Goal: Learn about a topic: Learn about a topic

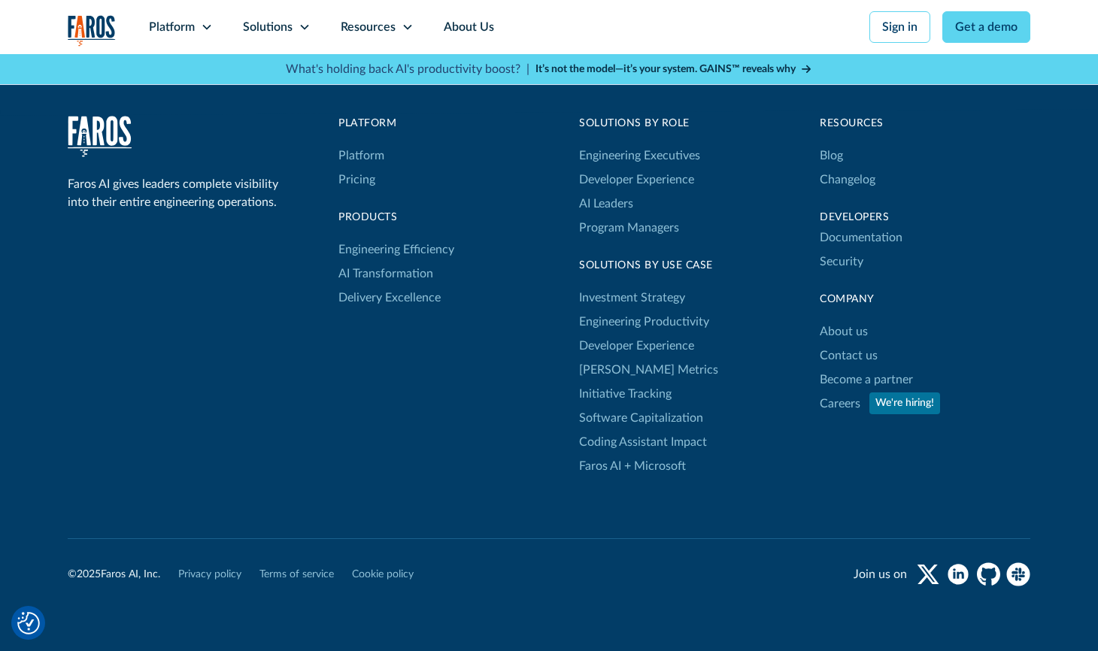
scroll to position [5064, 0]
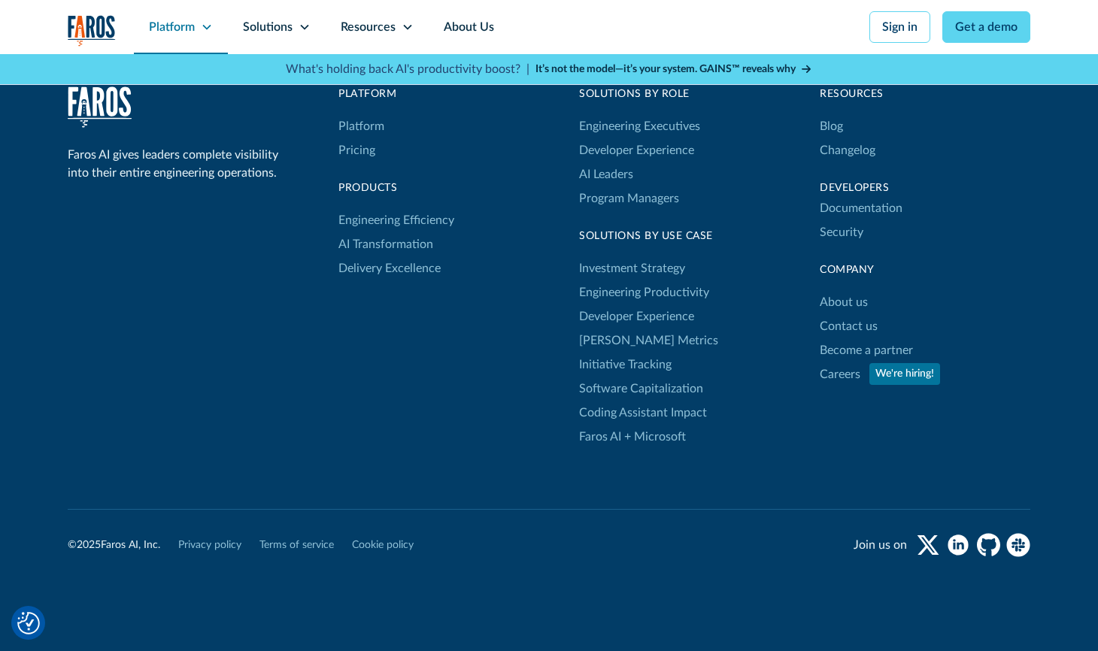
click at [205, 26] on icon at bounding box center [207, 27] width 12 height 12
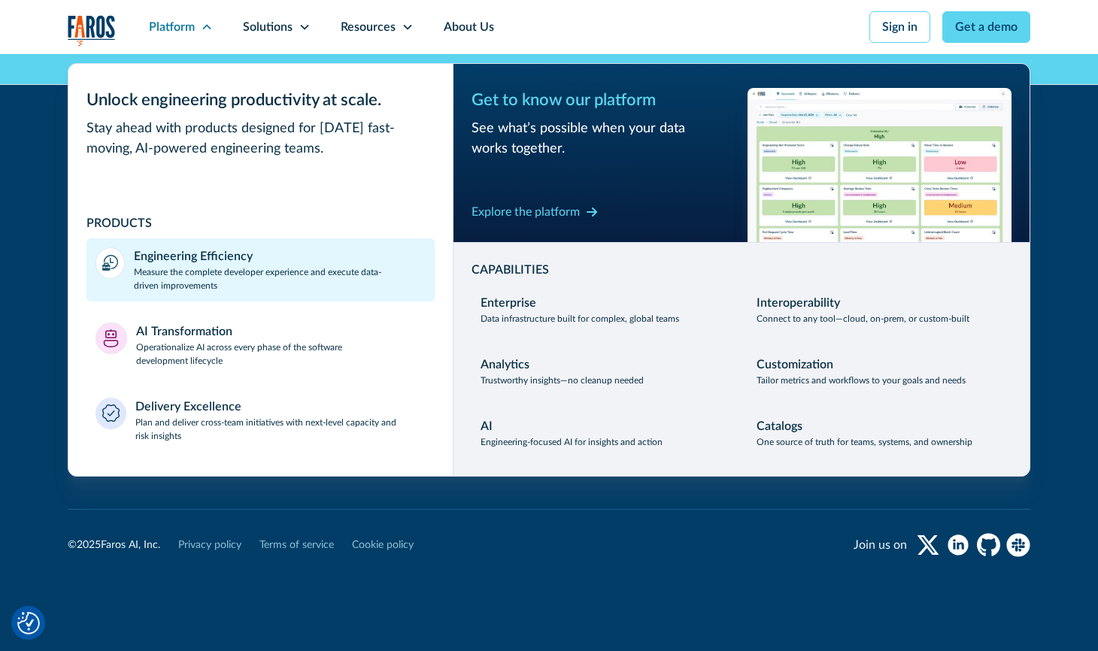
click at [202, 257] on div "Engineering Efficiency" at bounding box center [193, 256] width 119 height 18
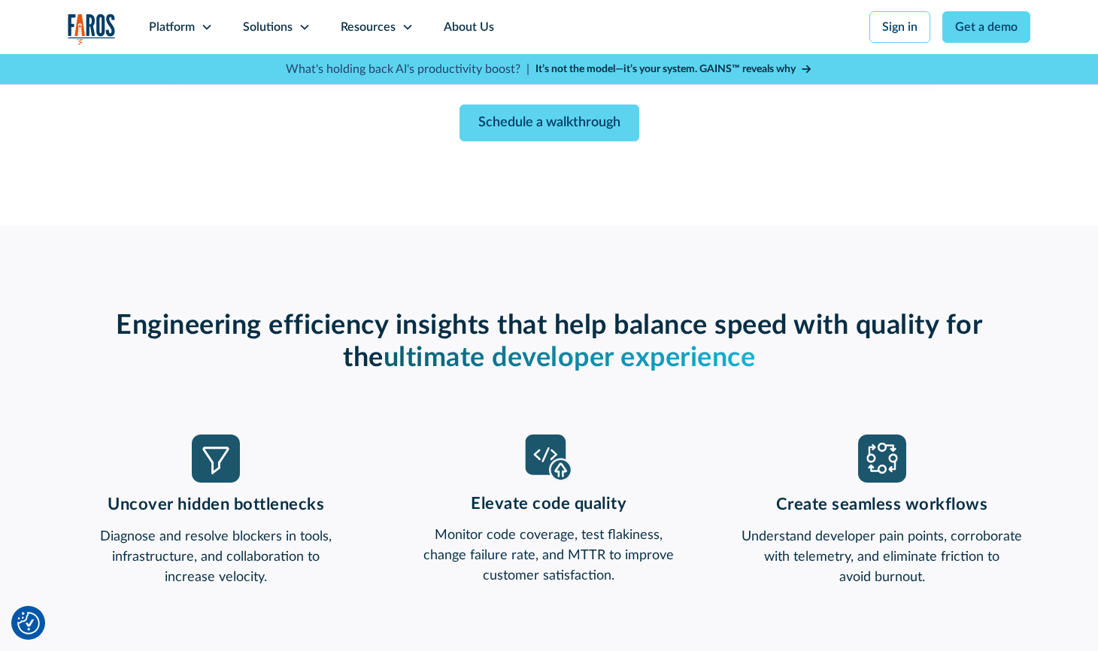
scroll to position [1048, 0]
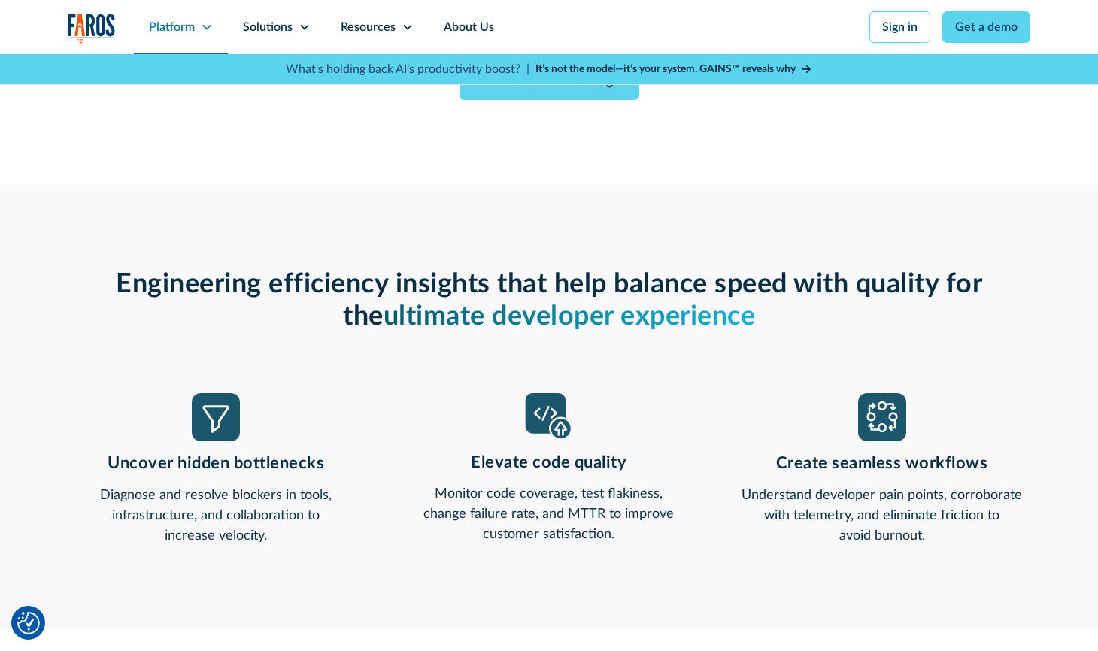
click at [157, 23] on div "Platform" at bounding box center [172, 27] width 46 height 18
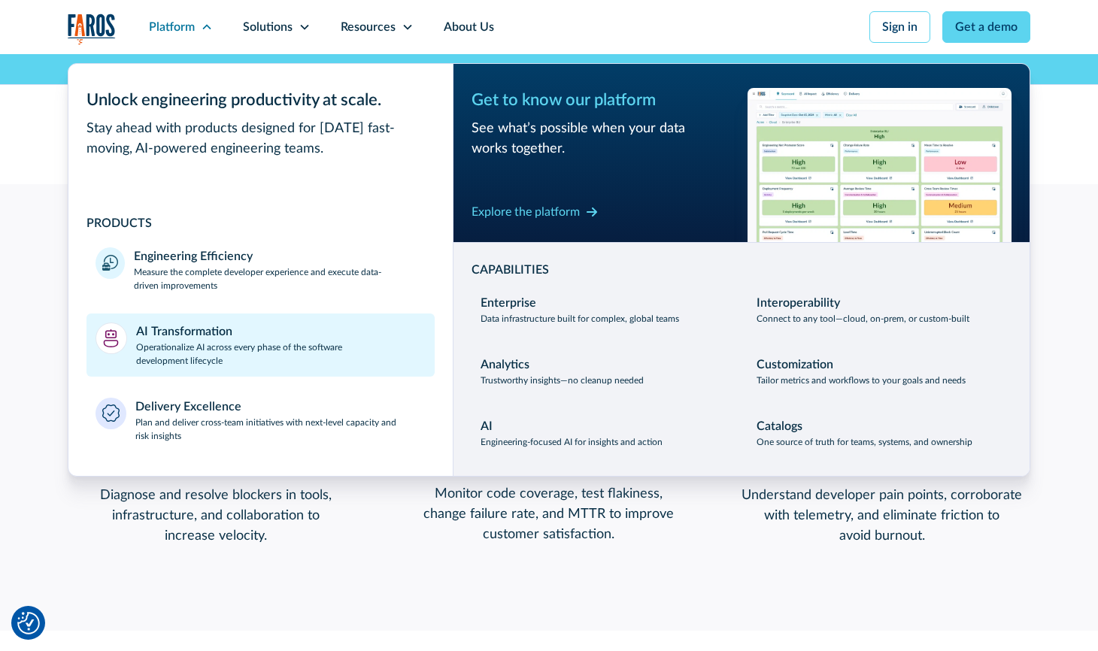
click at [288, 361] on p "Operationalize AI across every phase of the software development lifecycle" at bounding box center [281, 354] width 290 height 27
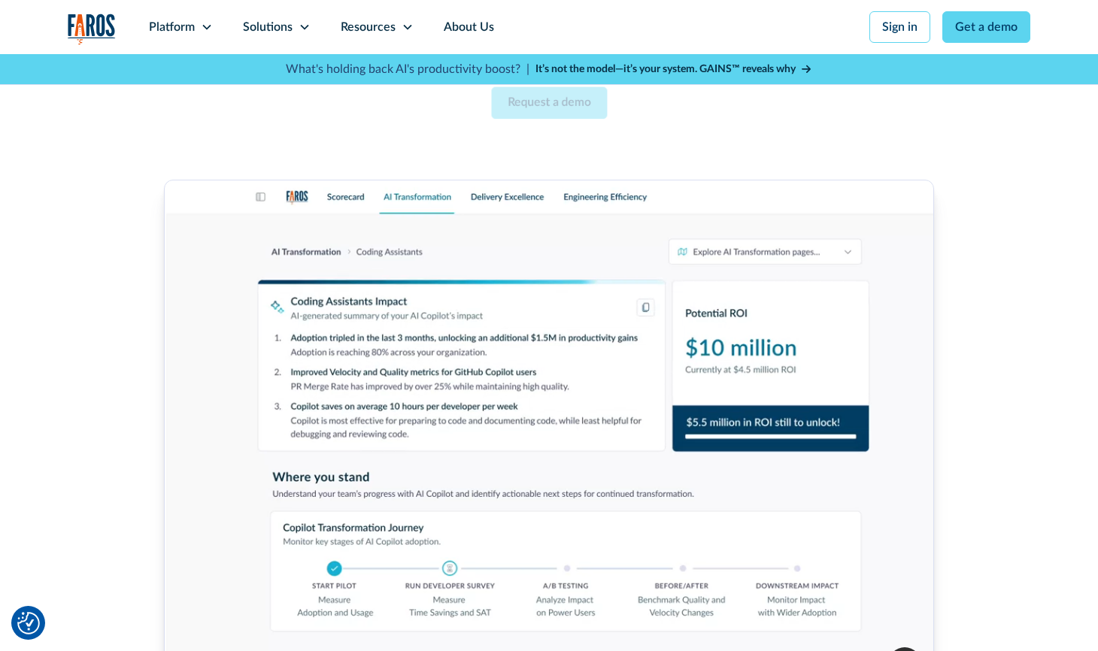
scroll to position [508, 0]
